Goal: Task Accomplishment & Management: Use online tool/utility

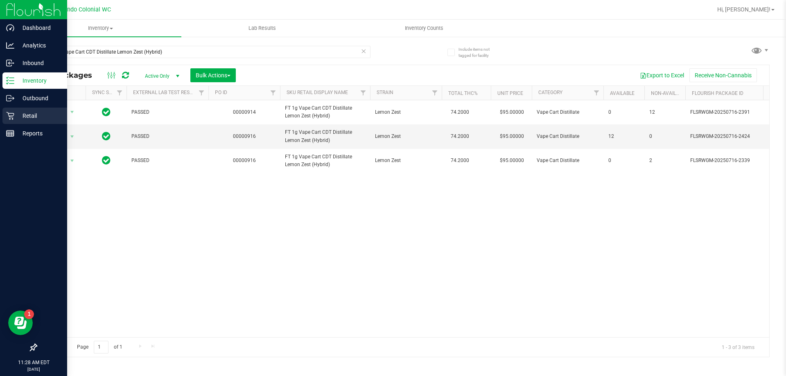
click at [13, 120] on div "Retail" at bounding box center [34, 116] width 65 height 16
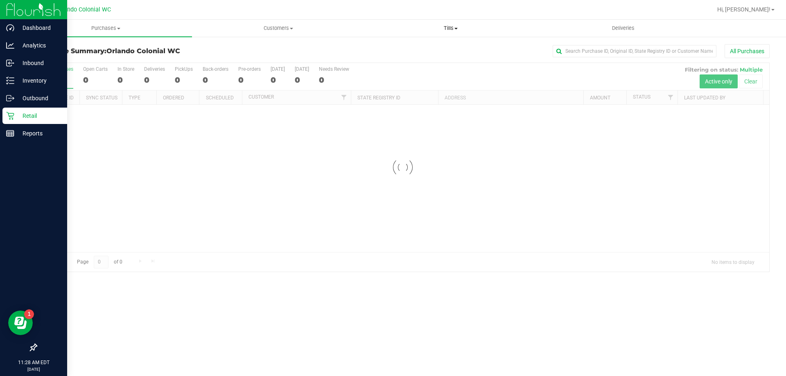
click at [448, 29] on span "Tills" at bounding box center [451, 28] width 172 height 7
click at [445, 48] on li "Manage tills" at bounding box center [450, 50] width 172 height 10
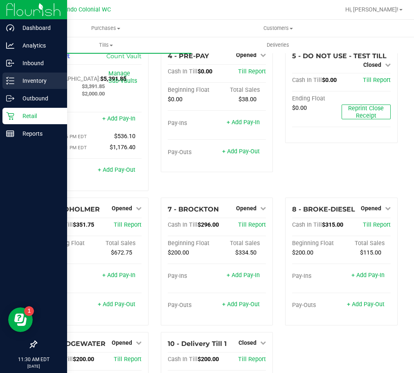
click at [12, 79] on icon at bounding box center [10, 81] width 8 height 8
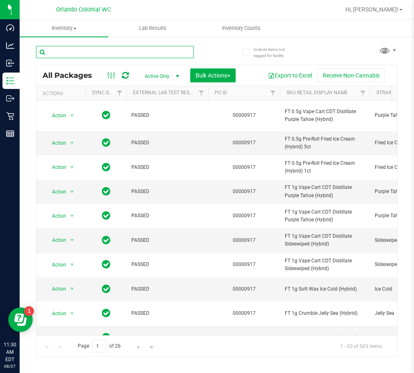
click at [98, 54] on input "text" at bounding box center [115, 52] width 158 height 12
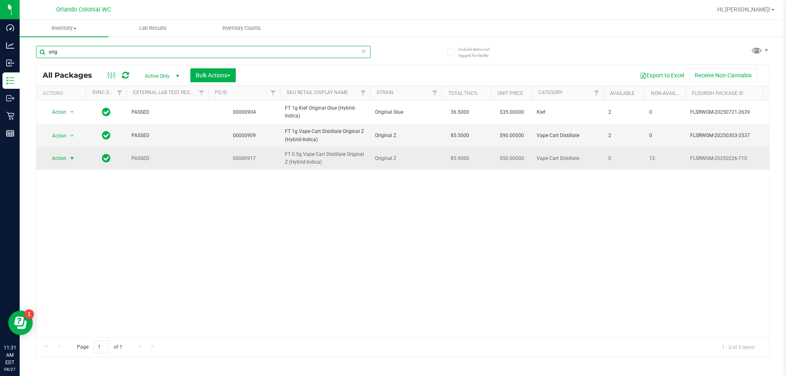
type input "orig"
click at [54, 157] on span "Action" at bounding box center [56, 158] width 22 height 11
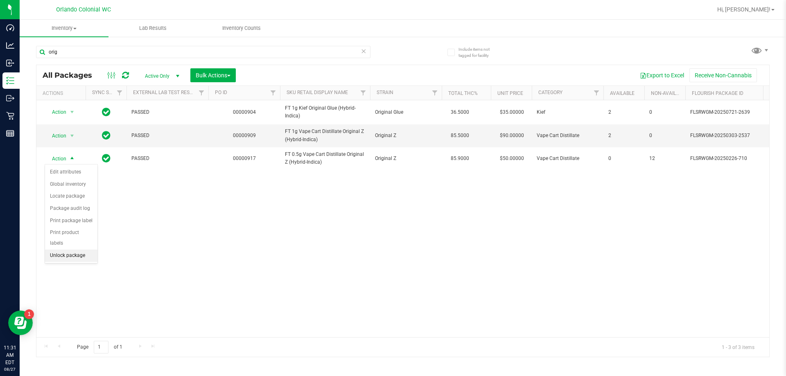
click at [79, 250] on li "Unlock package" at bounding box center [71, 256] width 52 height 12
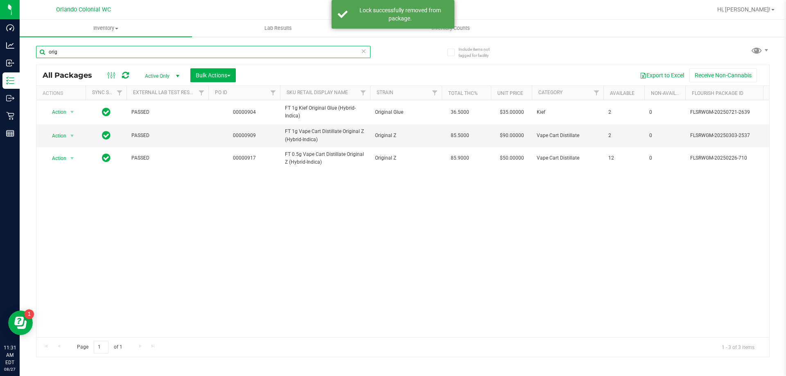
click at [174, 54] on input "orig" at bounding box center [203, 52] width 334 height 12
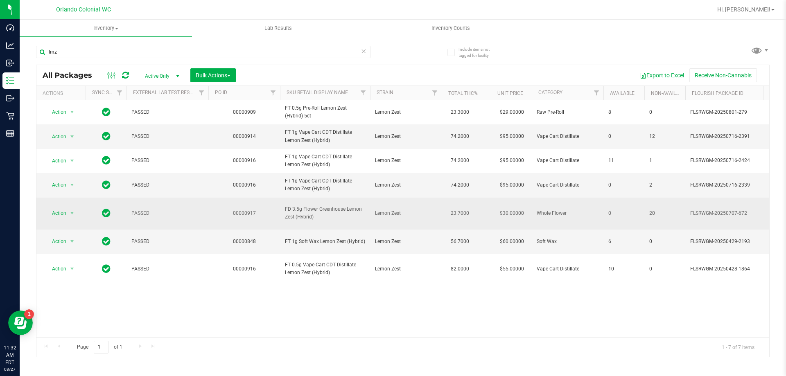
click at [302, 221] on span "FD 3.5g Flower Greenhouse Lemon Zest (Hybrid)" at bounding box center [325, 214] width 80 height 16
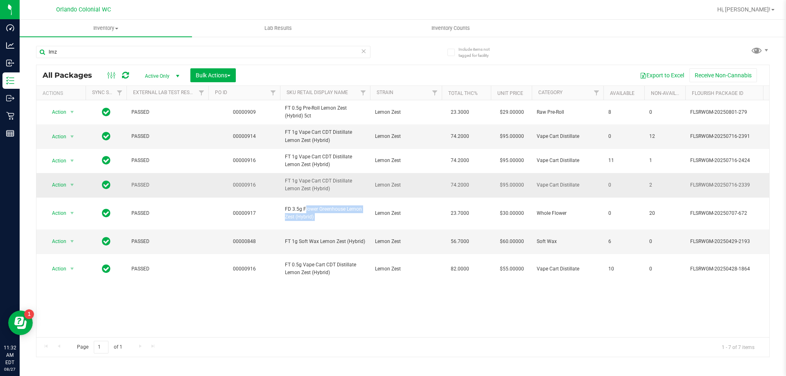
copy tr "FD 3.5g Flower Greenhouse Lemon Zest (Hybrid)"
click at [175, 50] on input "lmz" at bounding box center [203, 52] width 334 height 12
paste input "FD 3.5g Flower Greenhouse Lemon Zest (Hybrid)"
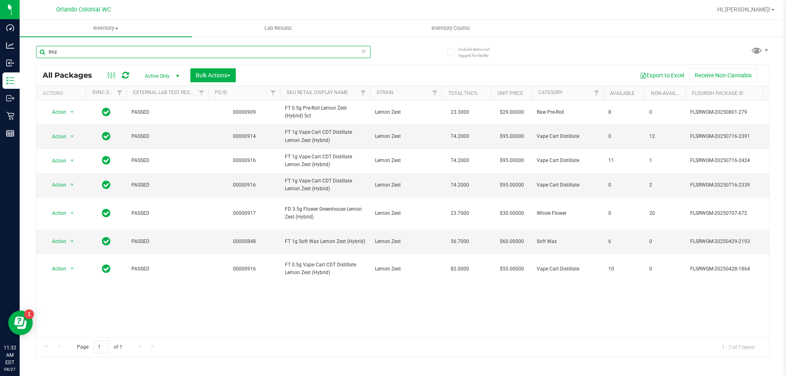
type input "FD 3.5g Flower Greenhouse Lemon Zest (Hybrid)"
